Goal: Find specific page/section: Find specific page/section

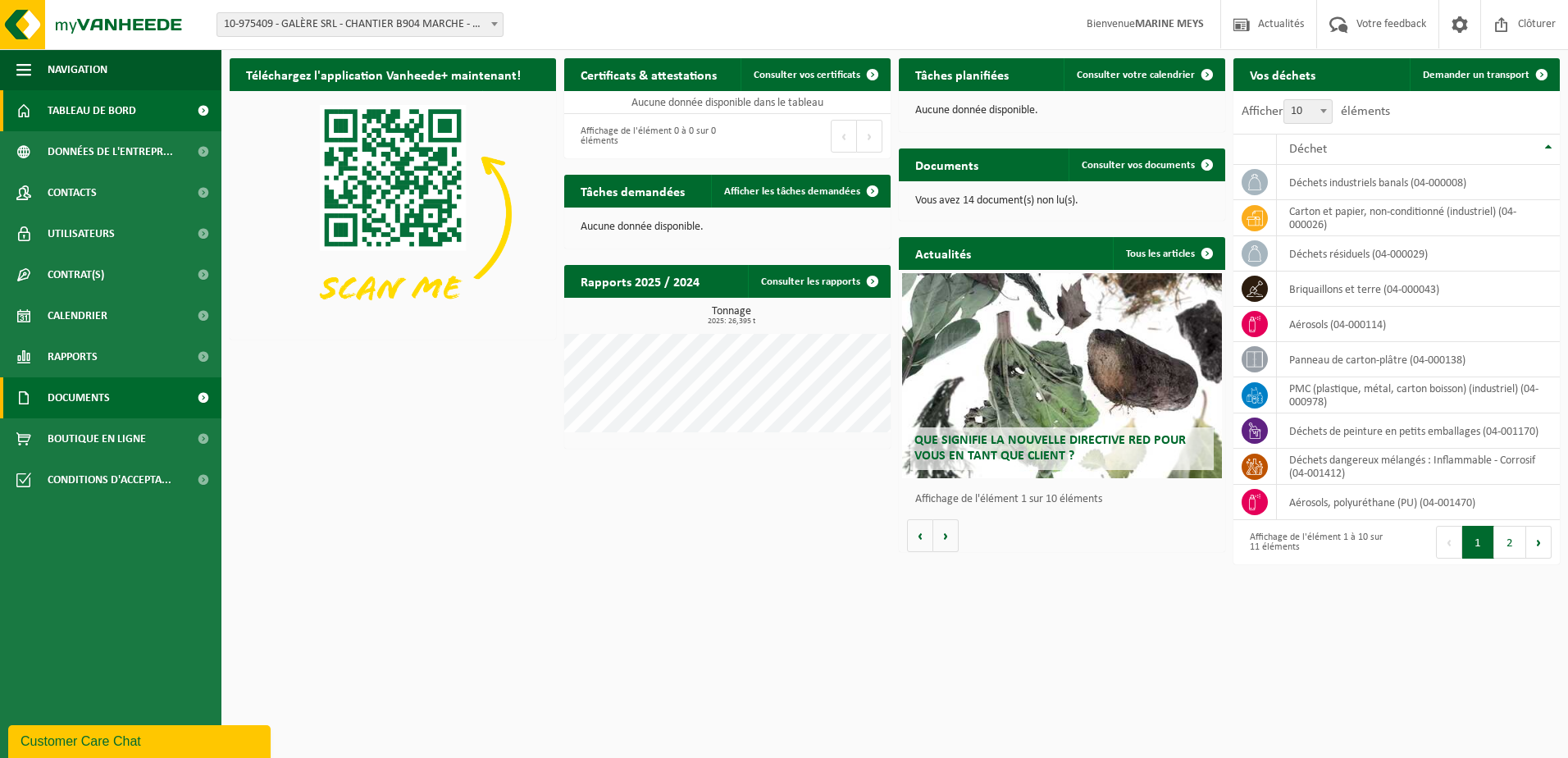
click at [105, 403] on span "Documents" at bounding box center [78, 397] width 62 height 41
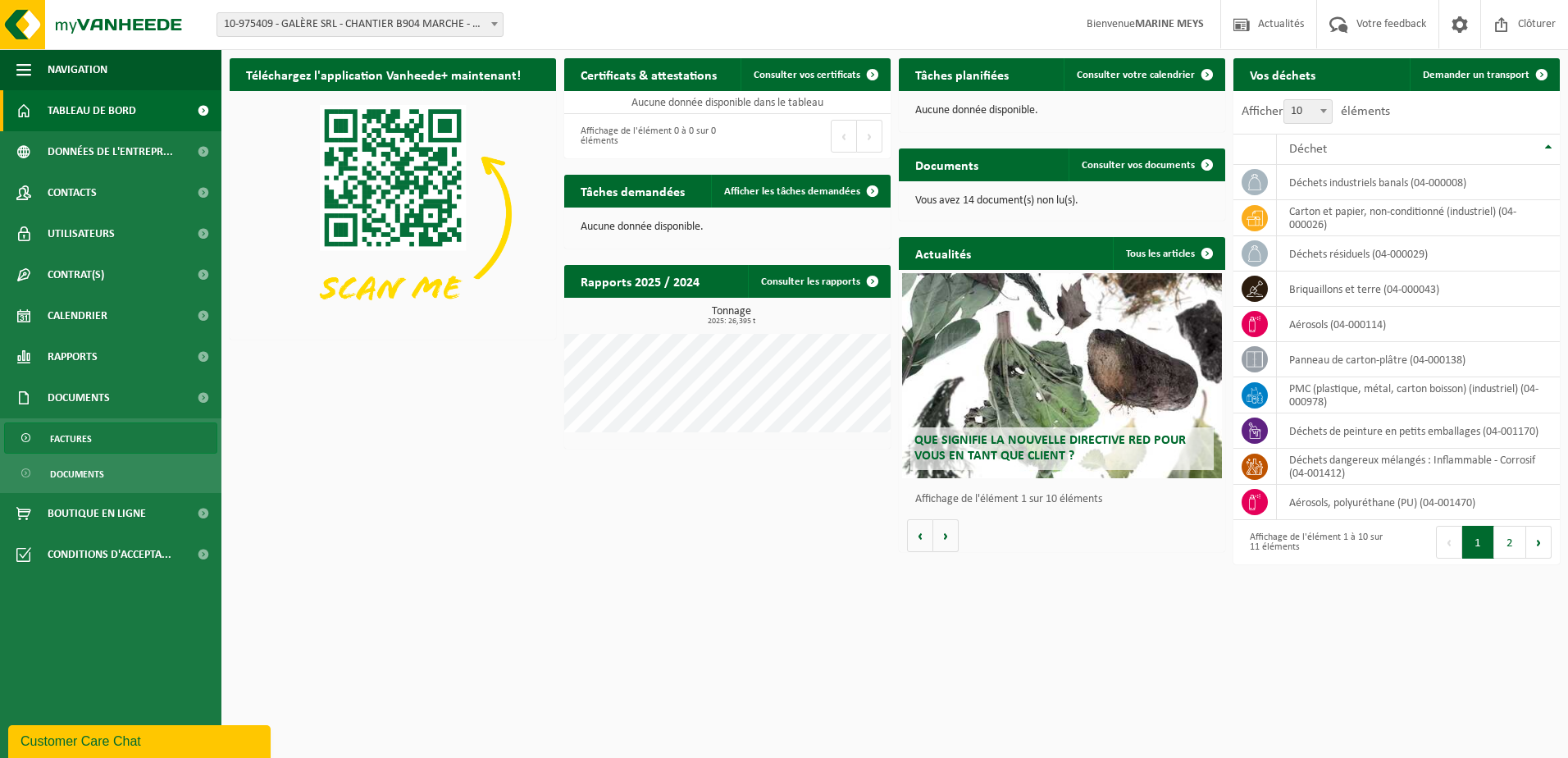
click at [94, 441] on link "Factures" at bounding box center [111, 437] width 214 height 31
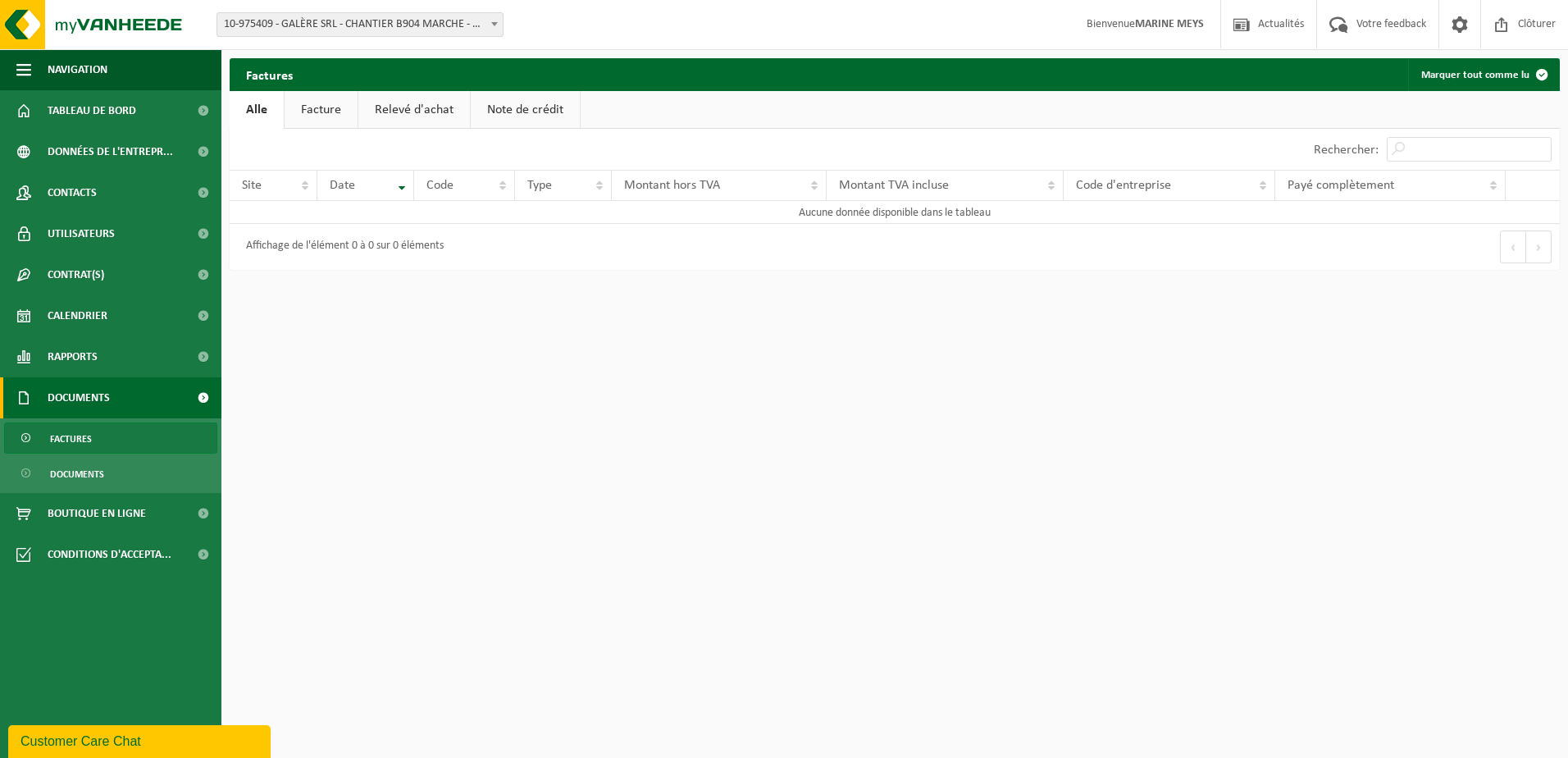
click at [306, 108] on link "Facture" at bounding box center [321, 110] width 73 height 37
click at [107, 155] on span "Données de l'entrepr..." at bounding box center [110, 151] width 125 height 41
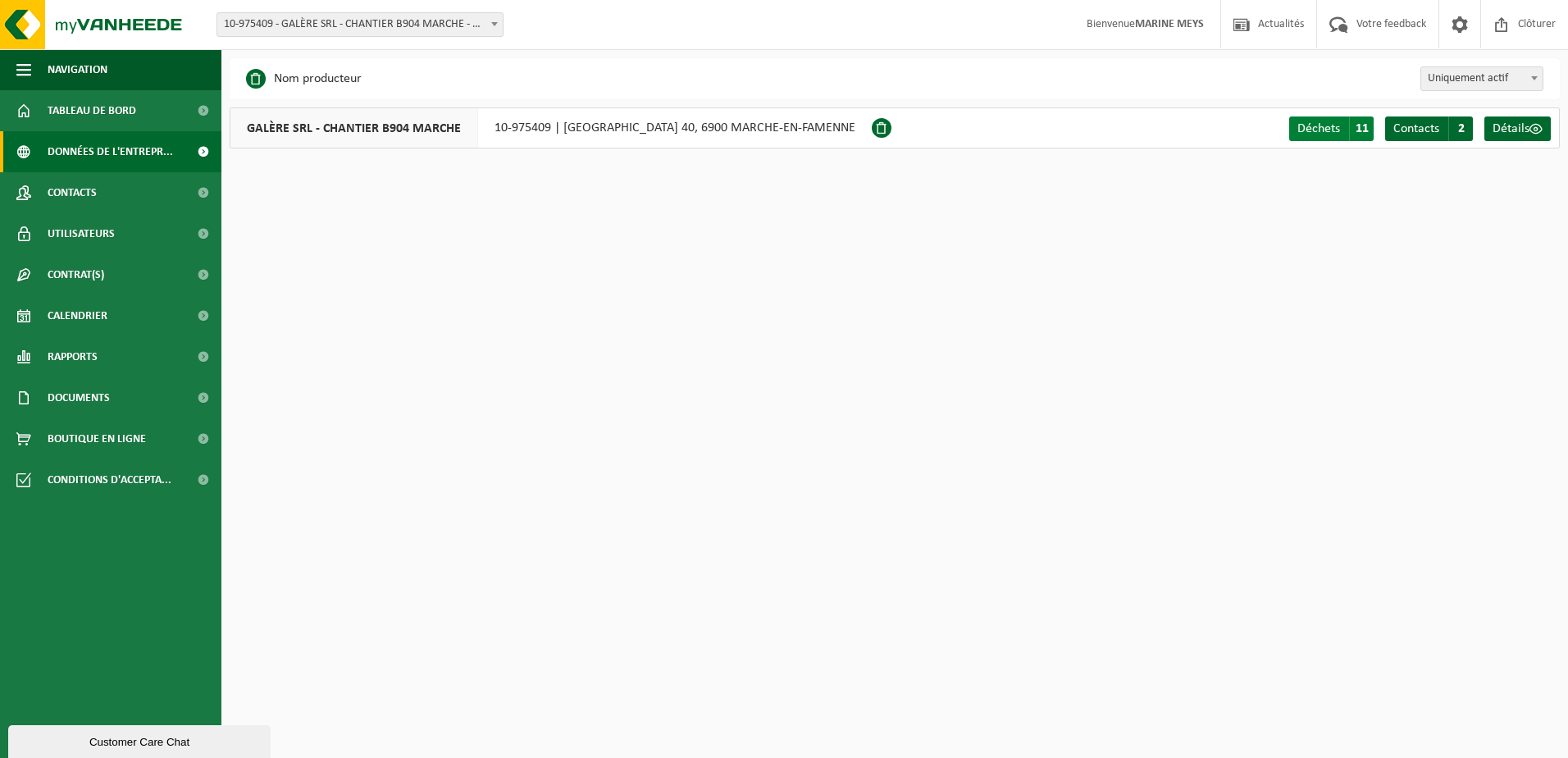
click at [1366, 128] on span "11" at bounding box center [1361, 128] width 25 height 25
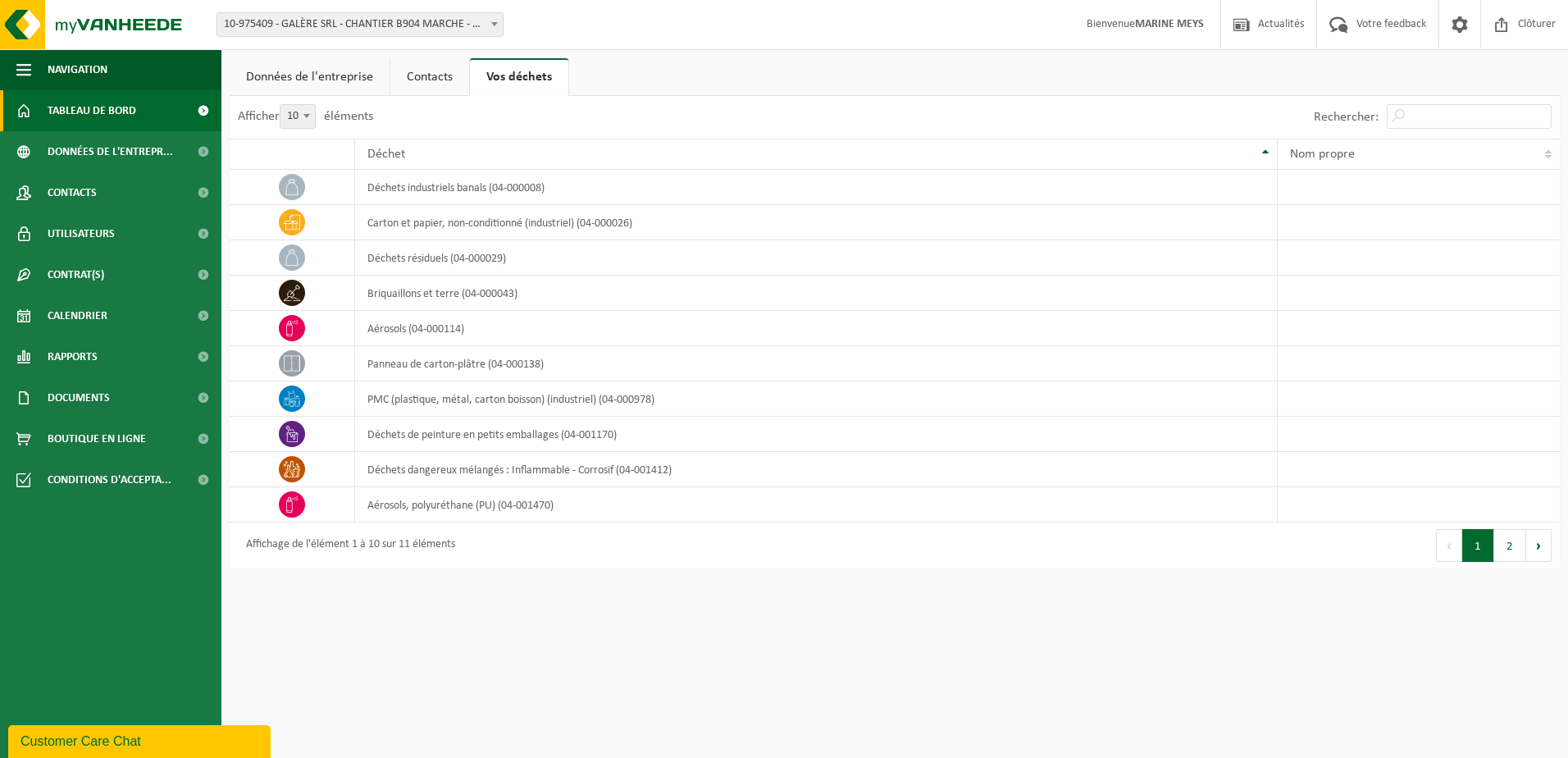
click at [115, 117] on span "Tableau de bord" at bounding box center [92, 111] width 88 height 41
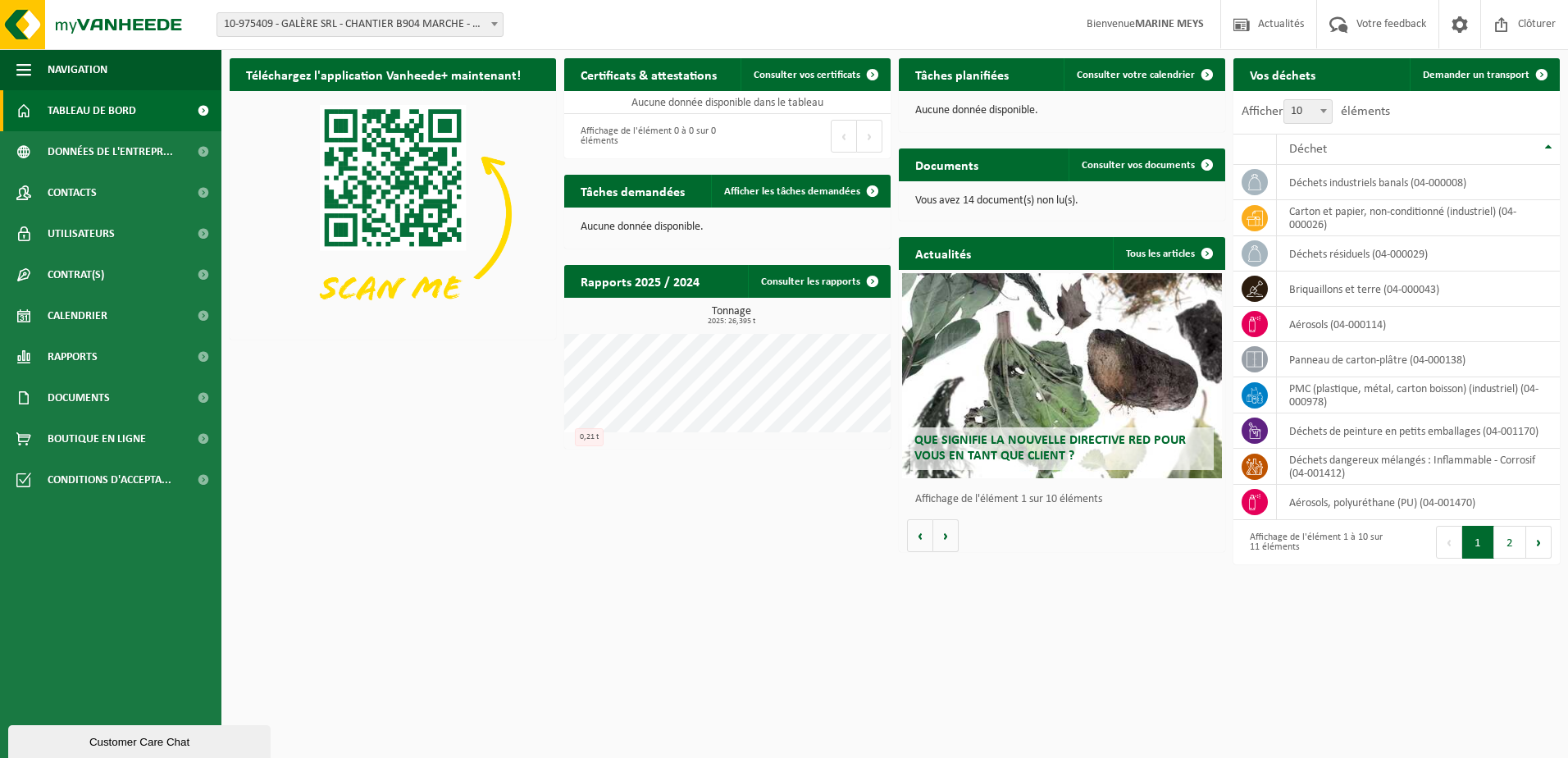
click at [486, 23] on span "10-975409 - GALÈRE SRL - CHANTIER B904 MARCHE - MARCHE-EN-FAMENNE" at bounding box center [359, 24] width 285 height 23
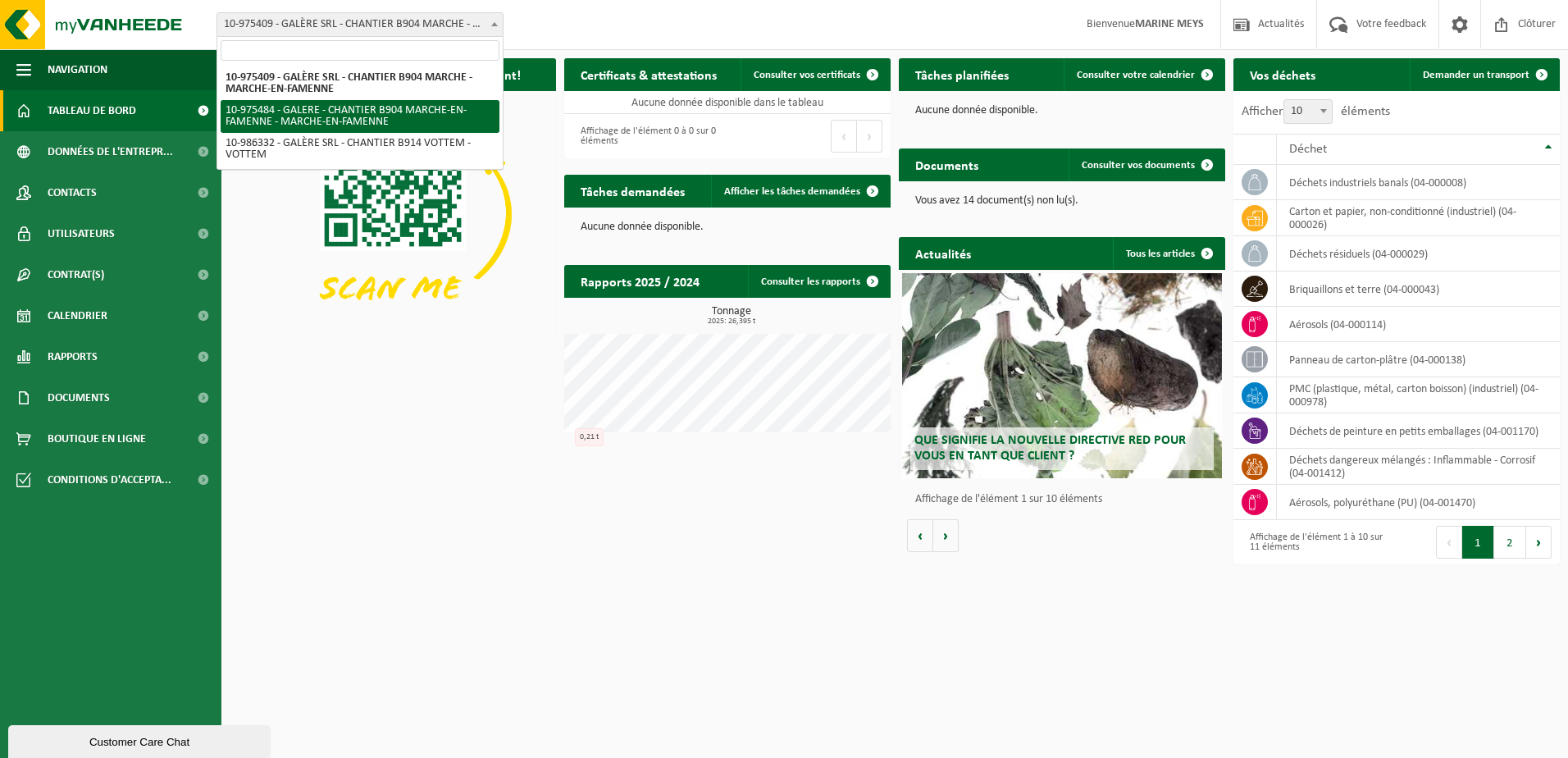
select select "158240"
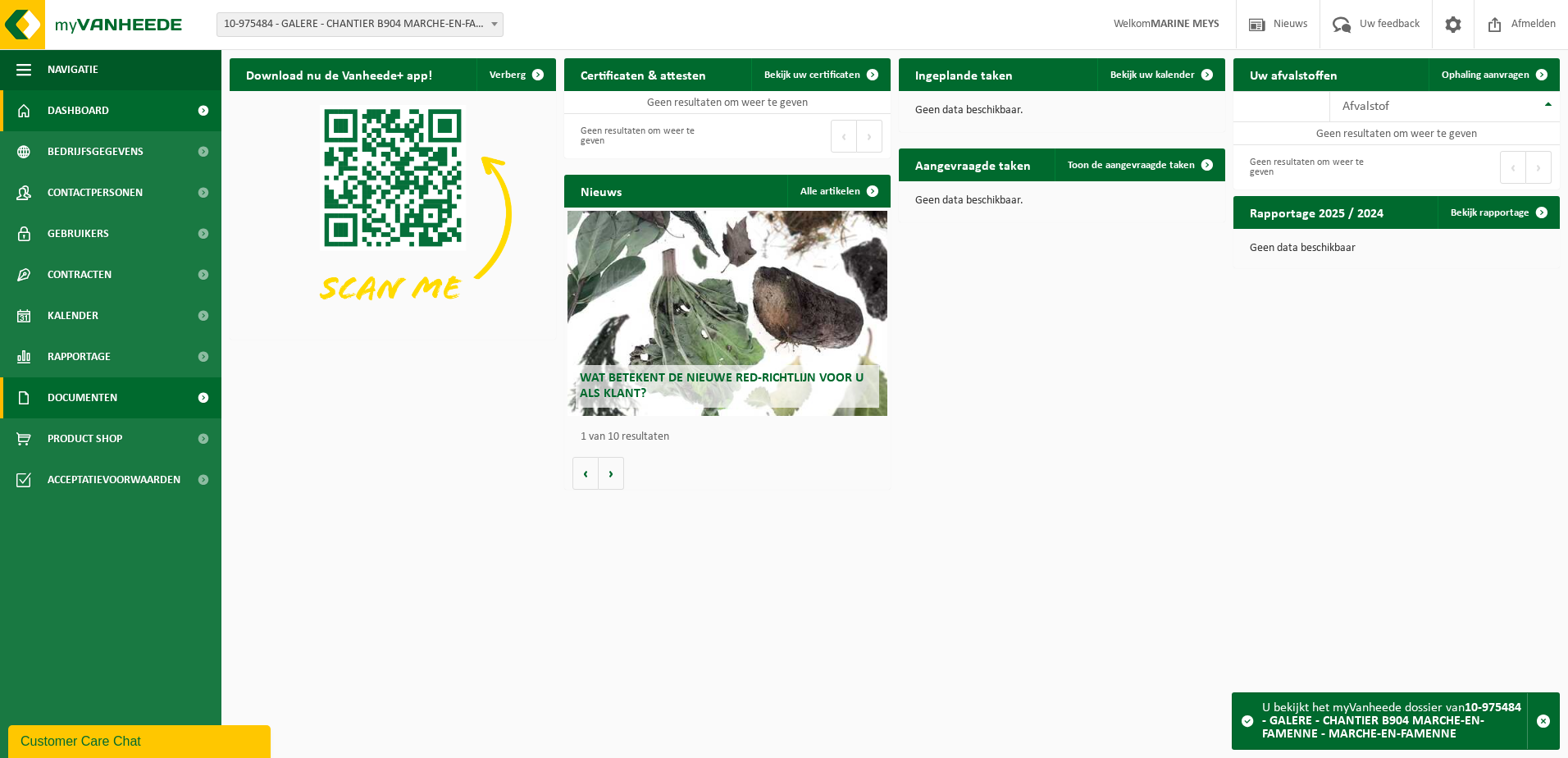
click at [88, 396] on span "Documenten" at bounding box center [83, 397] width 70 height 41
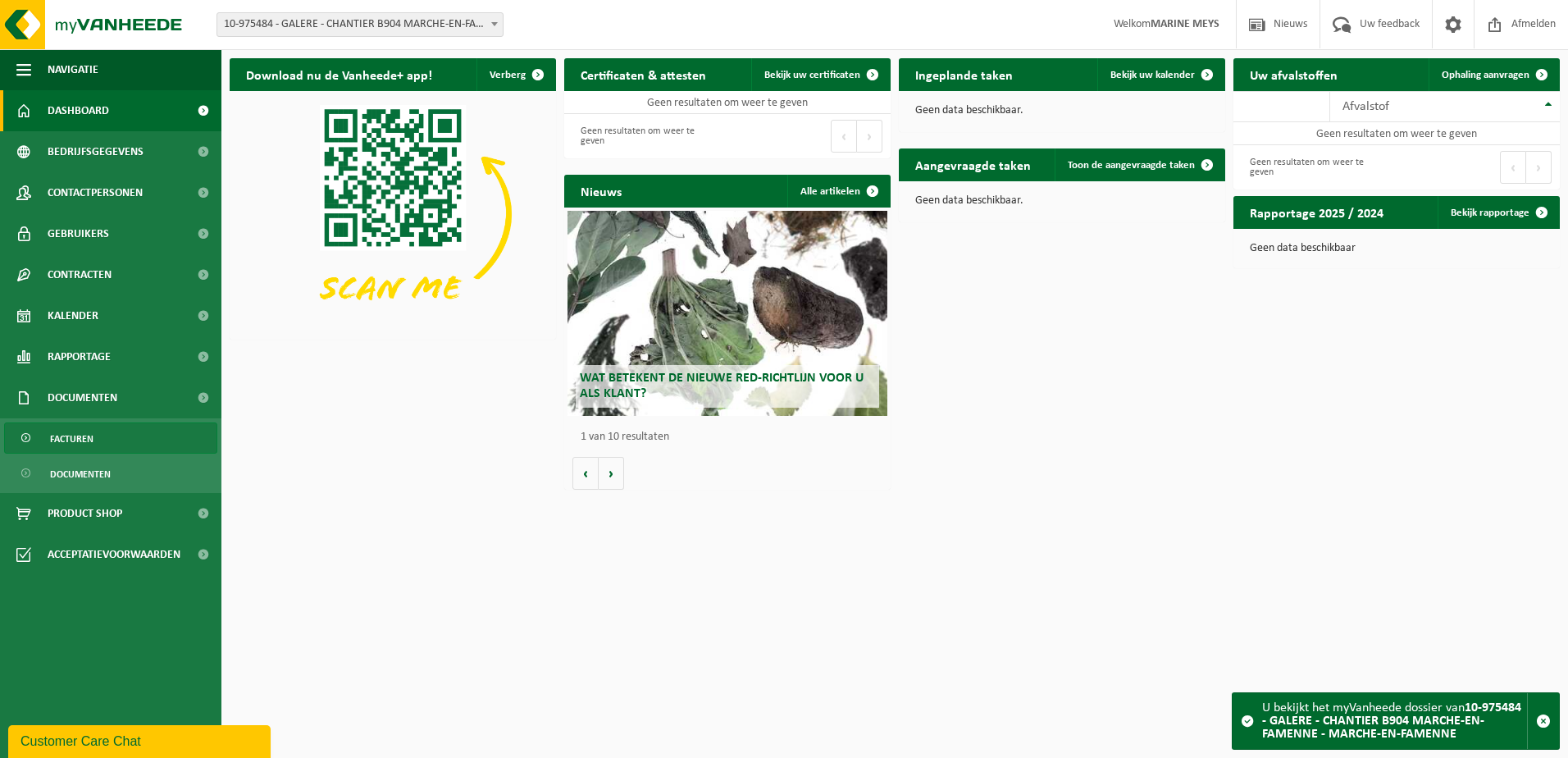
click at [79, 435] on span "Facturen" at bounding box center [71, 438] width 43 height 31
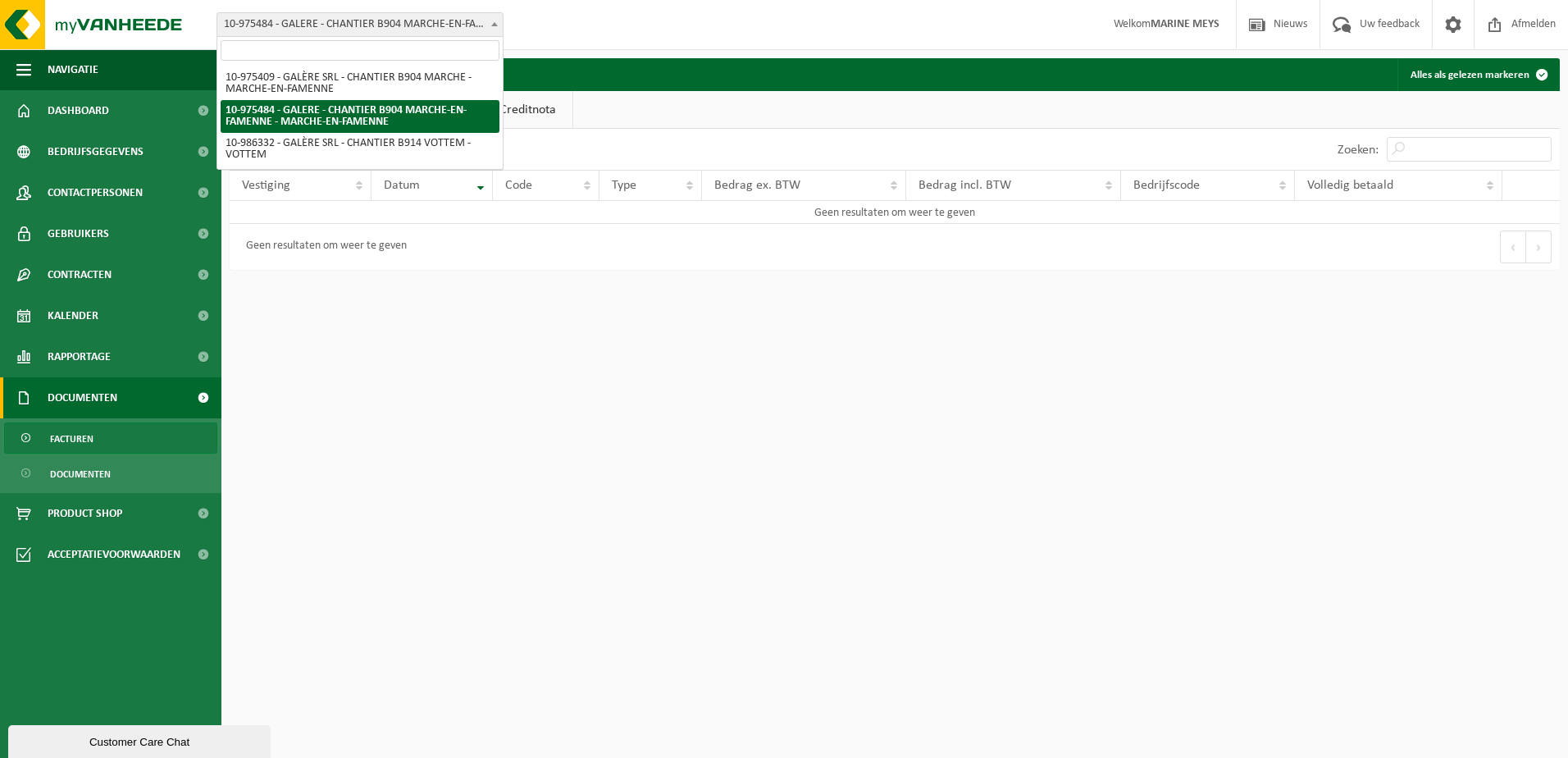
click at [482, 20] on span "10-975484 - GALERE - CHANTIER B904 MARCHE-EN-FAMENNE - MARCHE-EN-FAMENNE" at bounding box center [359, 24] width 285 height 23
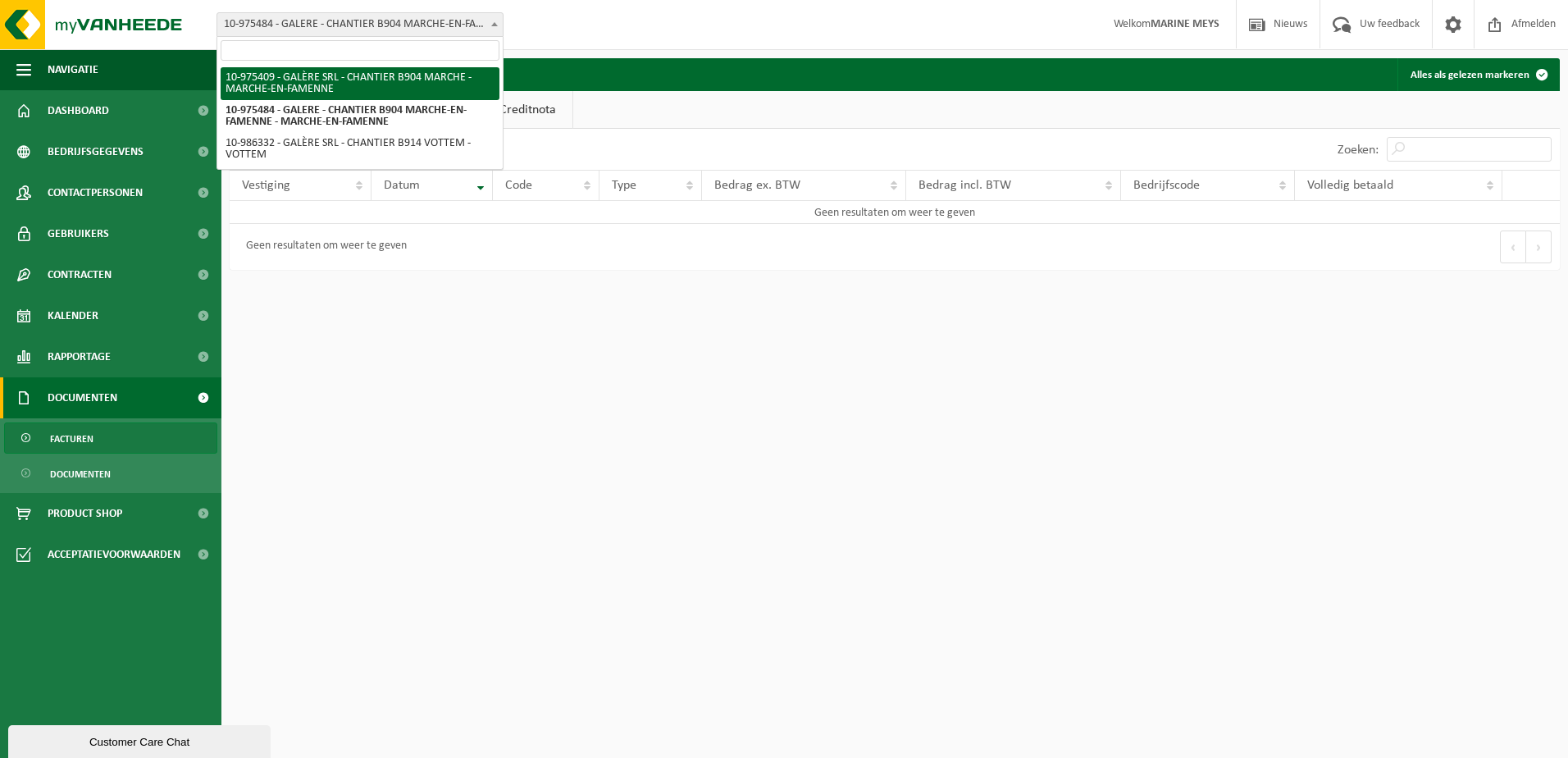
select select "158191"
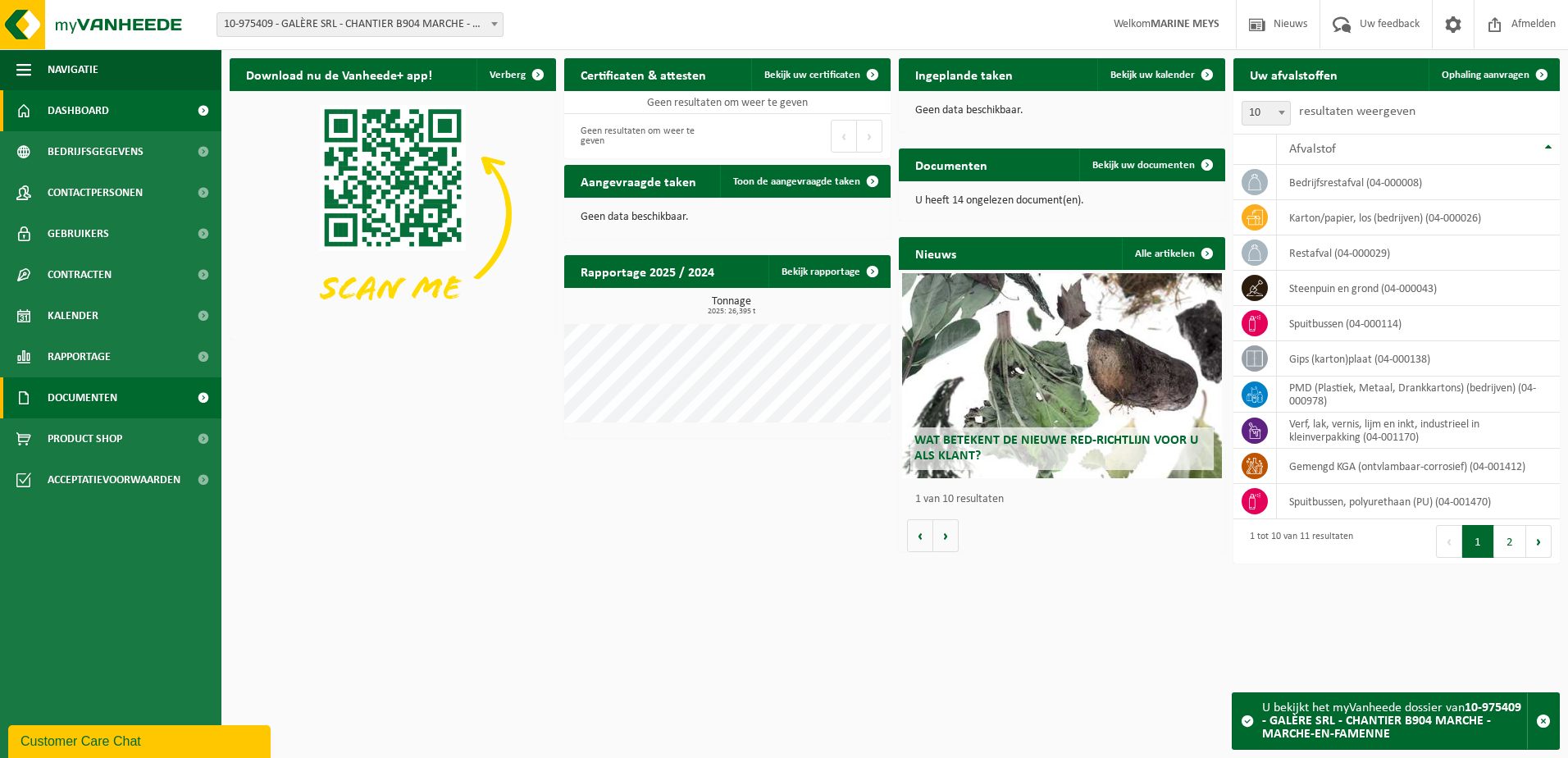
click at [95, 399] on span "Documenten" at bounding box center [83, 397] width 70 height 41
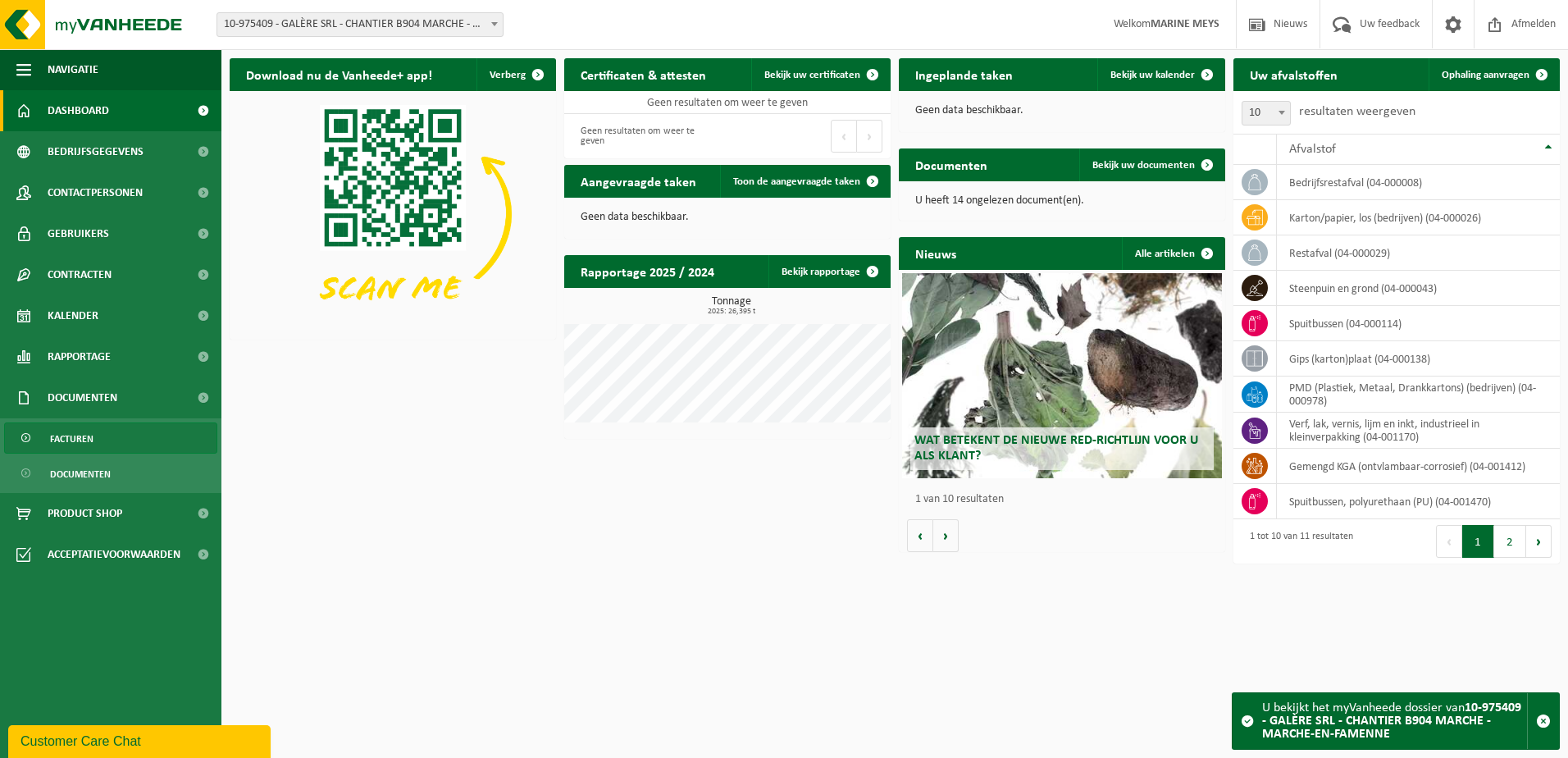
click at [87, 439] on span "Facturen" at bounding box center [71, 438] width 43 height 31
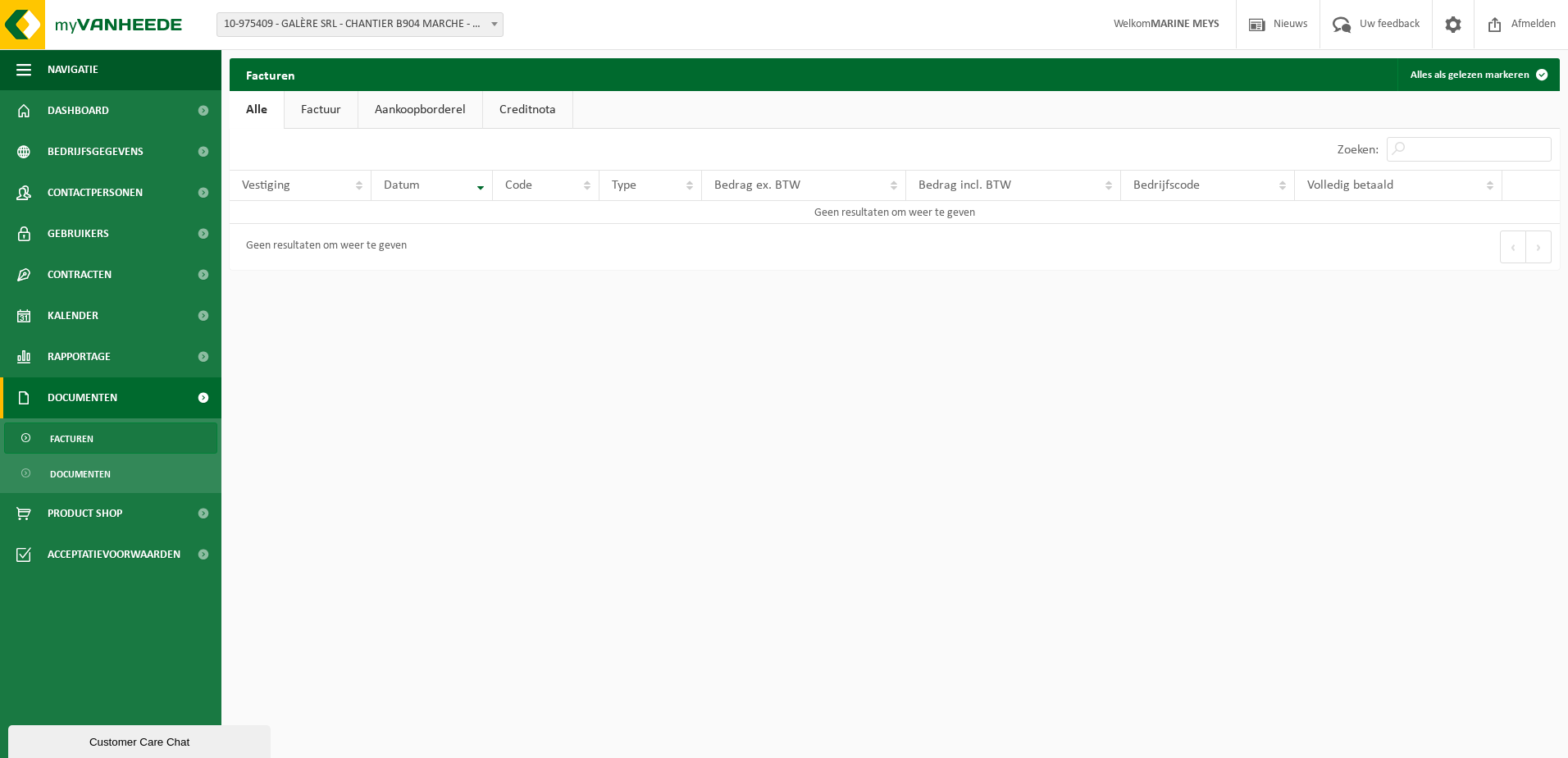
click at [916, 518] on html "Vestiging: 10-975409 - GALÈRE SRL - CHANTIER B904 MARCHE - MARCHE-EN-FAMENNE 10…" at bounding box center [784, 379] width 1568 height 758
